Goal: Transaction & Acquisition: Purchase product/service

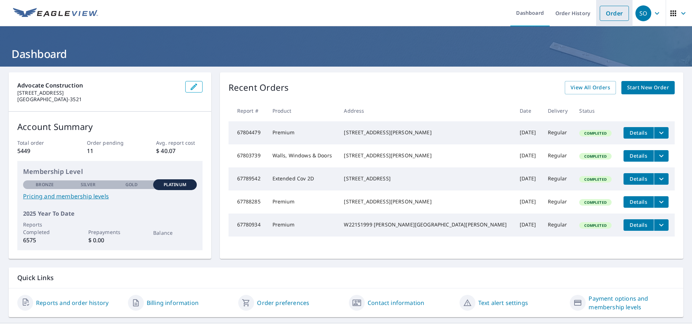
click at [608, 17] on link "Order" at bounding box center [614, 13] width 29 height 15
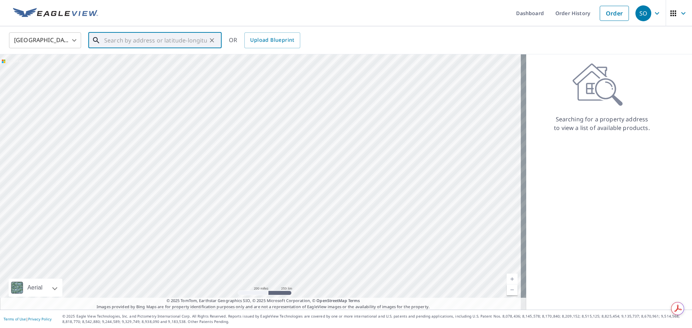
click at [130, 43] on input "text" at bounding box center [155, 40] width 103 height 20
paste input "S50W23728 [STREET_ADDRESS]"
click at [136, 42] on input "S50W23728 [STREET_ADDRESS]" at bounding box center [155, 40] width 103 height 20
click at [144, 43] on input "S50W23728 [STREET_ADDRESS]" at bounding box center [155, 40] width 103 height 20
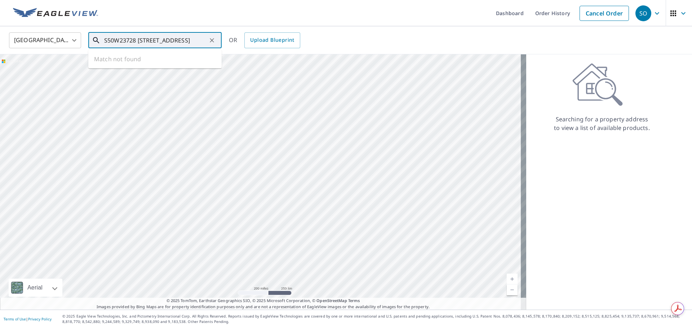
scroll to position [0, 0]
drag, startPoint x: 143, startPoint y: 43, endPoint x: 19, endPoint y: 35, distance: 124.3
click at [19, 35] on div "United States US ​ S50W23728 Turners Pike E. , [PERSON_NAME], [GEOGRAPHIC_DATA]…" at bounding box center [344, 40] width 680 height 17
click at [196, 42] on input "S50W23728 [STREET_ADDRESS]" at bounding box center [155, 40] width 103 height 20
click at [179, 41] on input "S50W23728 [STREET_ADDRESS]" at bounding box center [155, 40] width 103 height 20
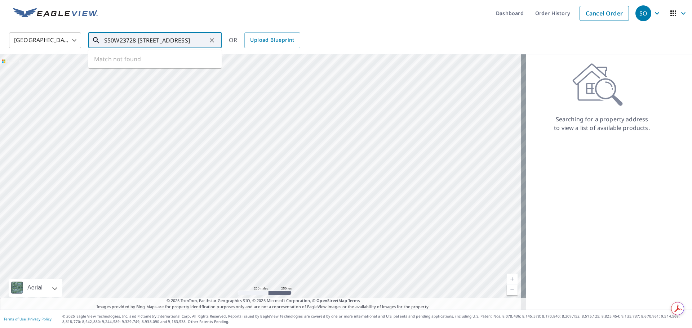
scroll to position [0, 32]
drag, startPoint x: 187, startPoint y: 42, endPoint x: 229, endPoint y: 38, distance: 41.6
click at [229, 38] on div "United States US ​ S50W23728 [GEOGRAPHIC_DATA][PERSON_NAME], 53189 ​ Match not …" at bounding box center [344, 40] width 680 height 17
type input "S50W23728 [STREET_ADDRESS]"
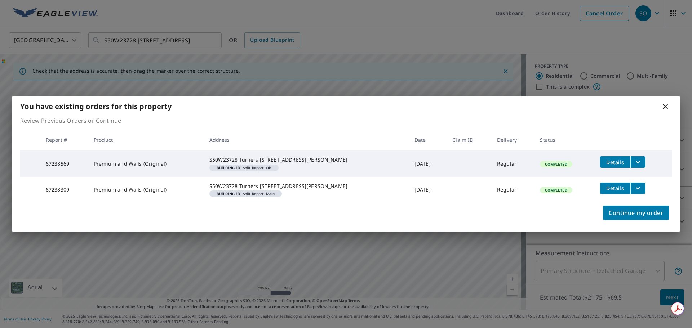
click at [636, 161] on icon "filesDropdownBtn-67238569" at bounding box center [638, 162] width 4 height 3
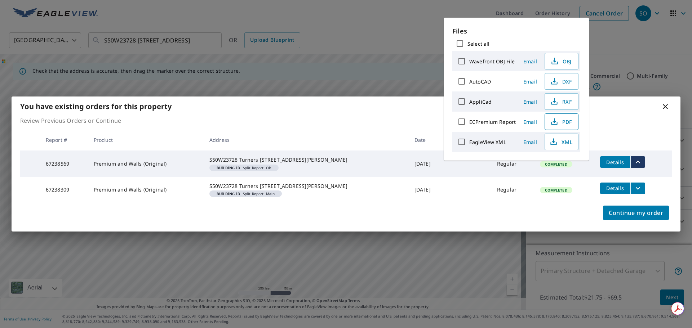
click at [566, 123] on span "PDF" at bounding box center [560, 122] width 23 height 9
click at [634, 190] on icon "filesDropdownBtn-67238309" at bounding box center [638, 188] width 9 height 9
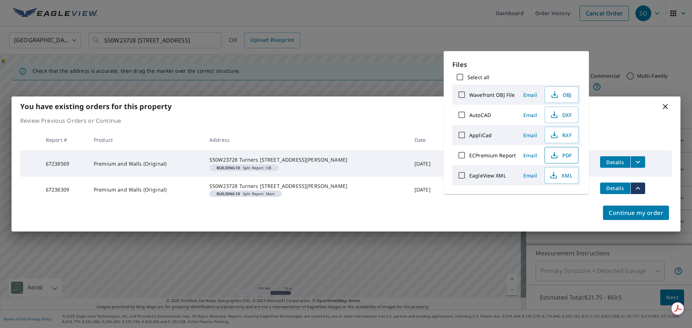
click at [564, 155] on span "PDF" at bounding box center [560, 155] width 23 height 9
click at [642, 218] on span "Continue my order" at bounding box center [636, 213] width 54 height 10
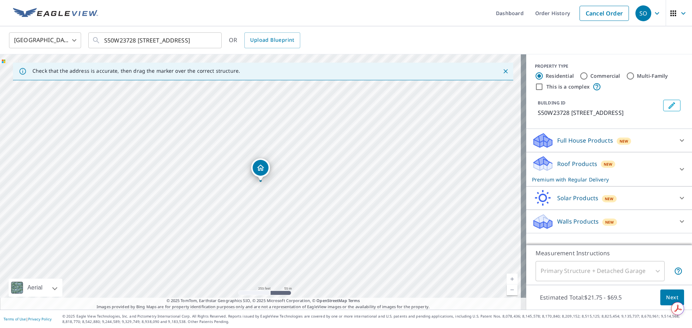
click at [585, 145] on p "Full House Products" at bounding box center [585, 140] width 56 height 9
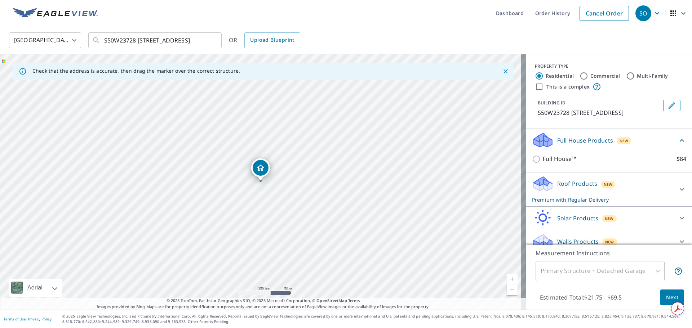
click at [585, 145] on p "Full House Products" at bounding box center [585, 140] width 56 height 9
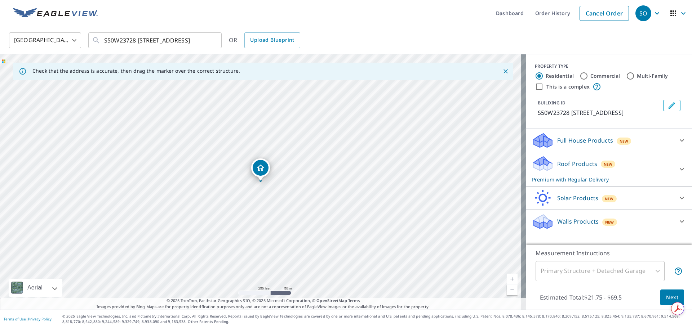
click at [581, 225] on div "Walls Products New" at bounding box center [602, 221] width 141 height 17
